Goal: Use online tool/utility: Use online tool/utility

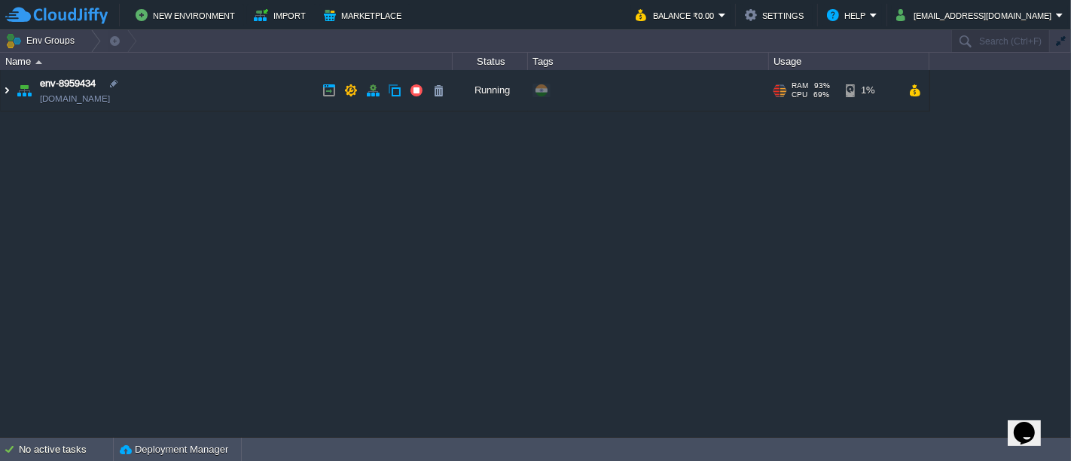
click at [11, 91] on img at bounding box center [7, 90] width 12 height 41
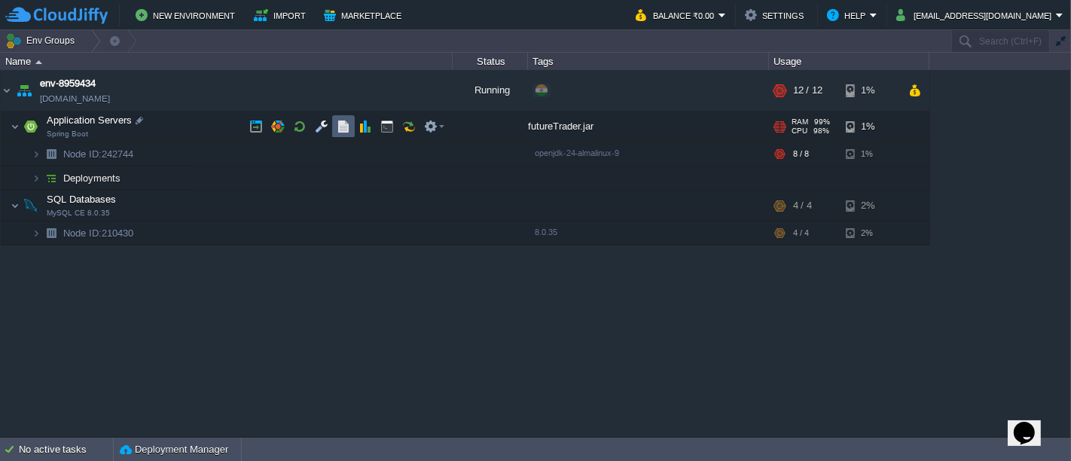
click at [337, 126] on button "button" at bounding box center [344, 127] width 14 height 14
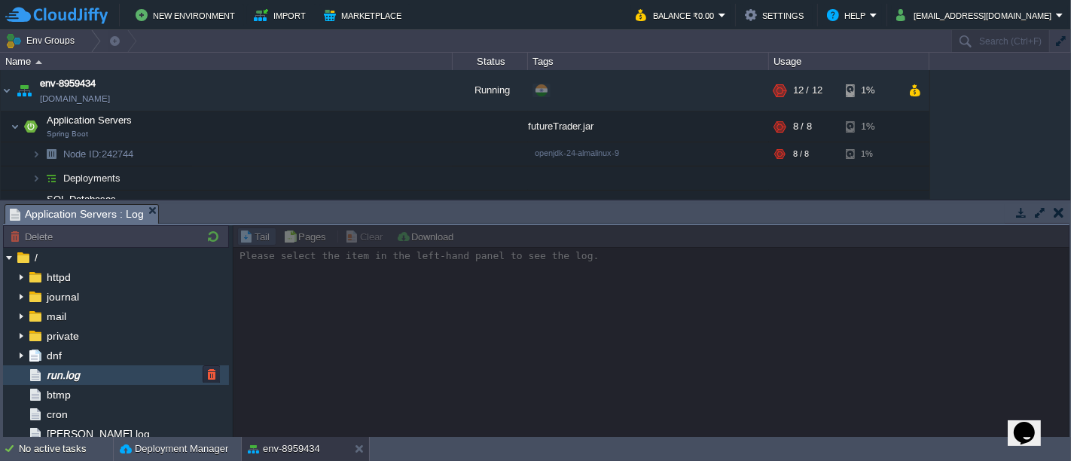
click at [108, 370] on div "run.log" at bounding box center [116, 375] width 226 height 20
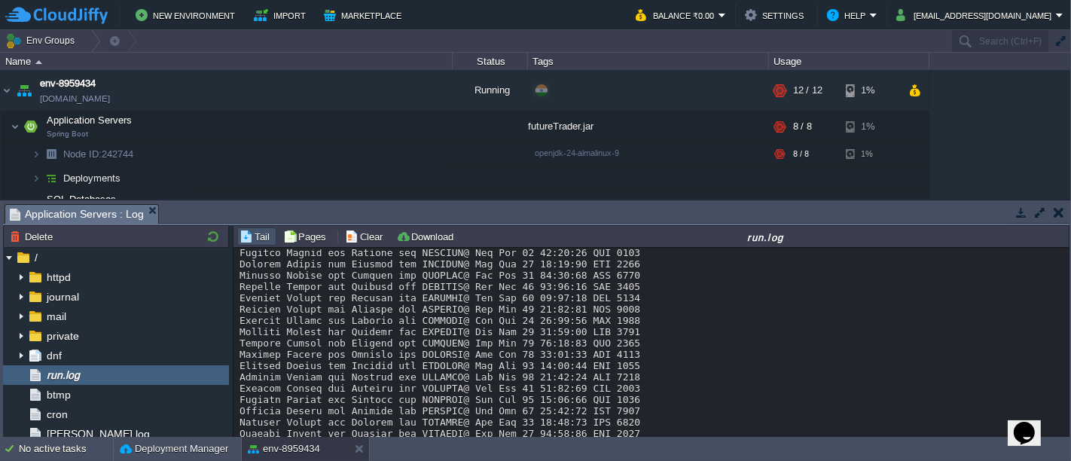
scroll to position [6587, 0]
click at [361, 239] on button "Clear" at bounding box center [366, 237] width 42 height 14
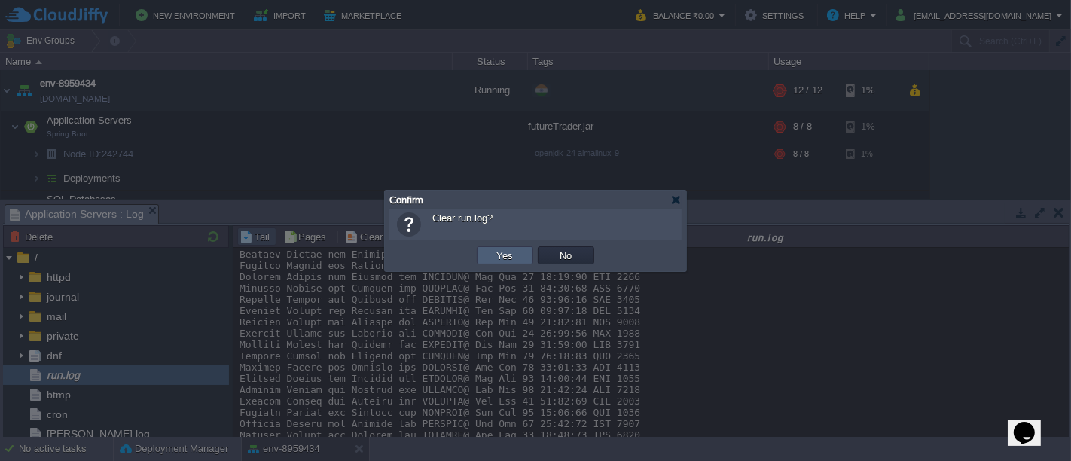
click at [519, 258] on td "Yes" at bounding box center [505, 255] width 56 height 18
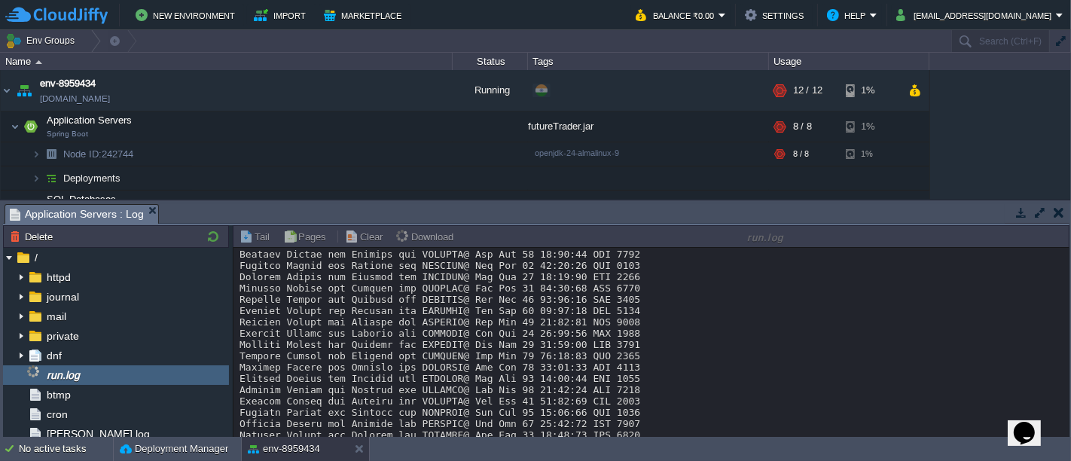
click at [1063, 209] on button "button" at bounding box center [1058, 213] width 11 height 14
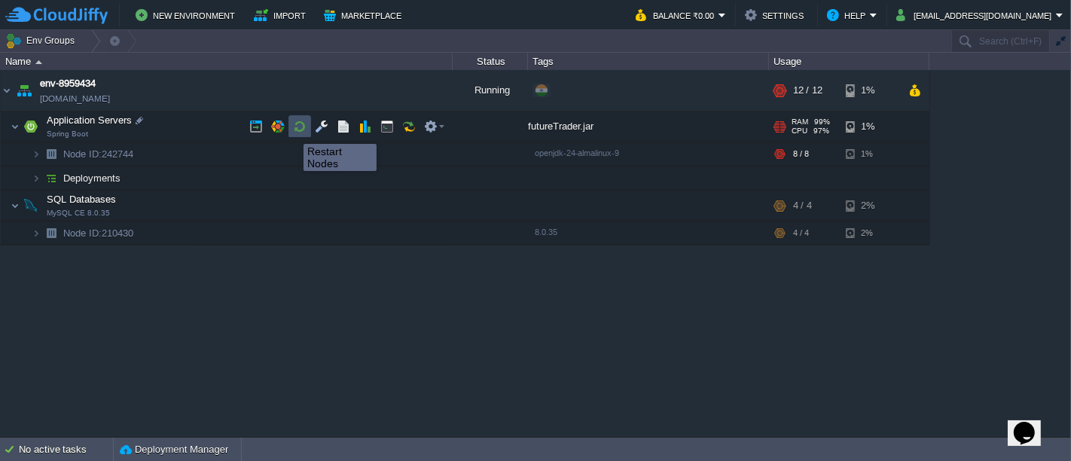
click at [294, 130] on button "button" at bounding box center [300, 127] width 14 height 14
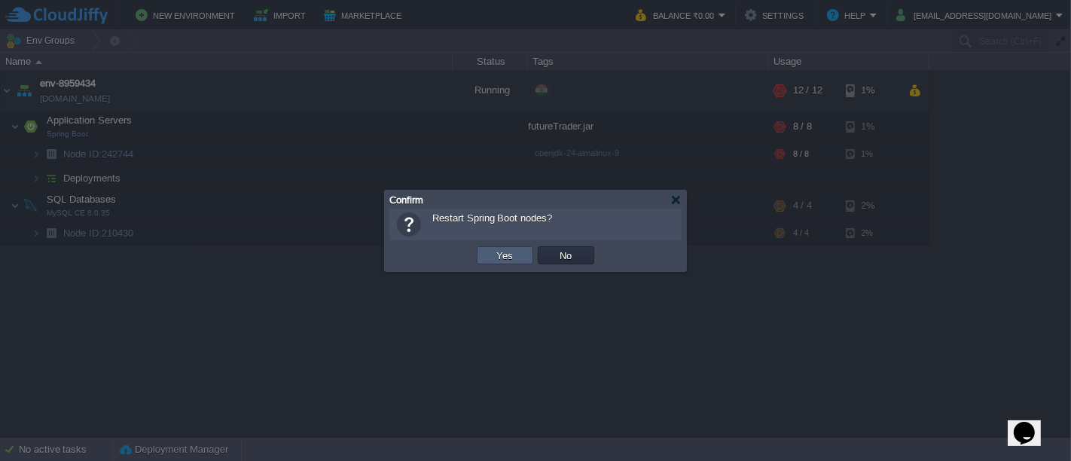
click at [496, 248] on td "Yes" at bounding box center [505, 255] width 56 height 18
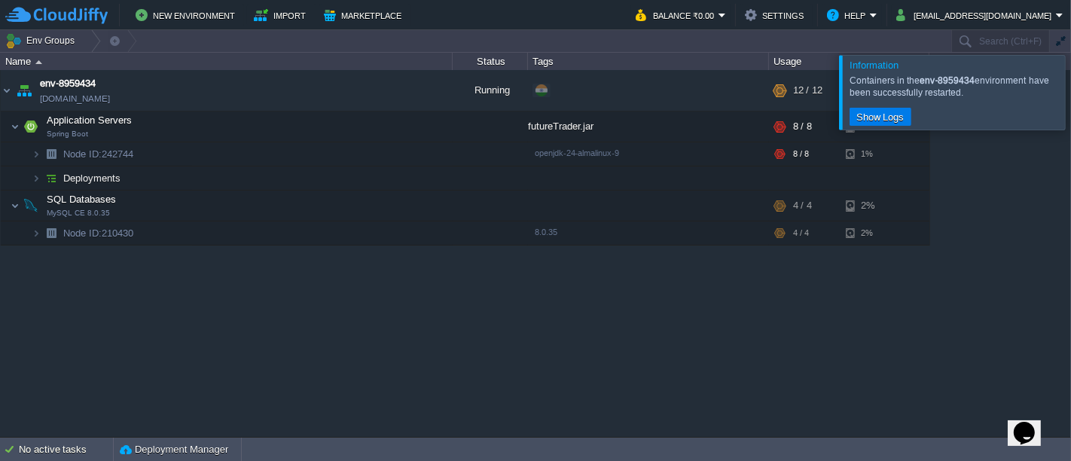
click at [1070, 96] on div at bounding box center [1089, 92] width 0 height 74
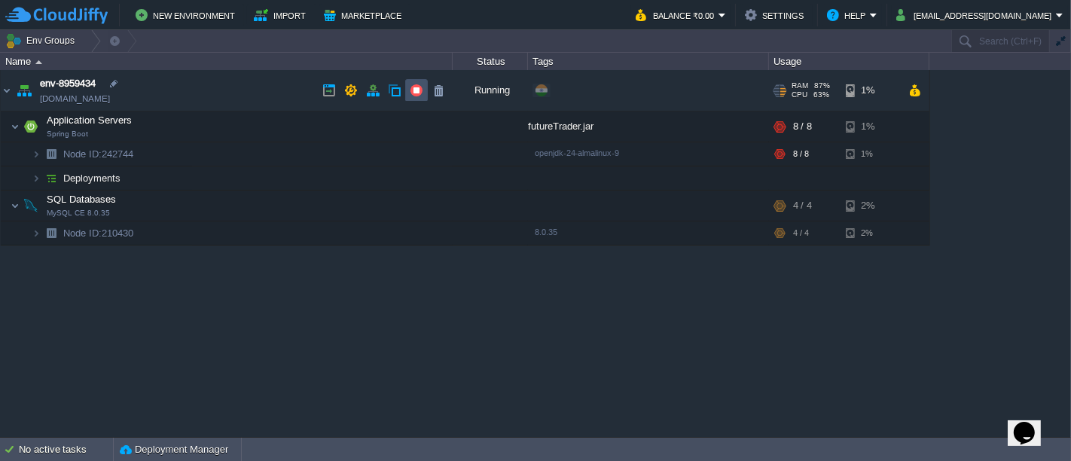
click at [420, 90] on button "button" at bounding box center [417, 91] width 14 height 14
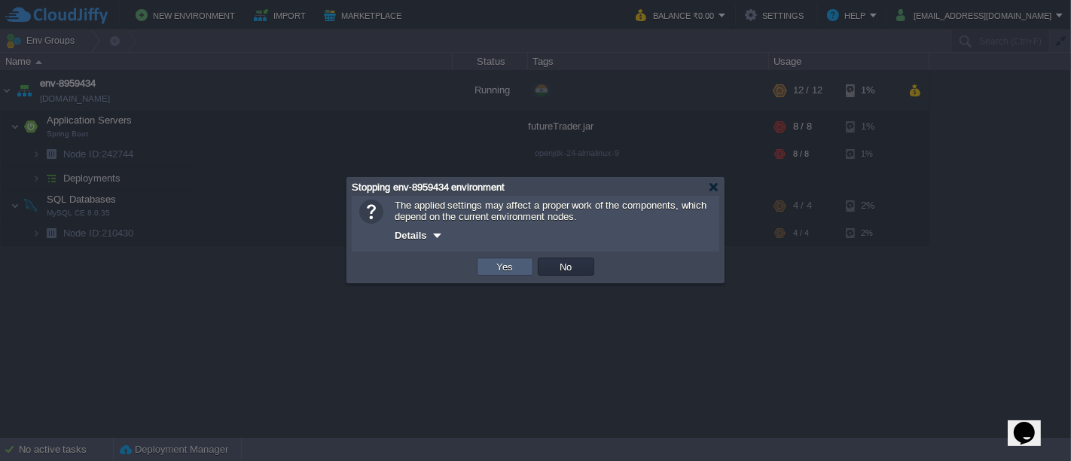
click at [507, 260] on td "Yes" at bounding box center [505, 267] width 56 height 18
